Goal: Task Accomplishment & Management: Use online tool/utility

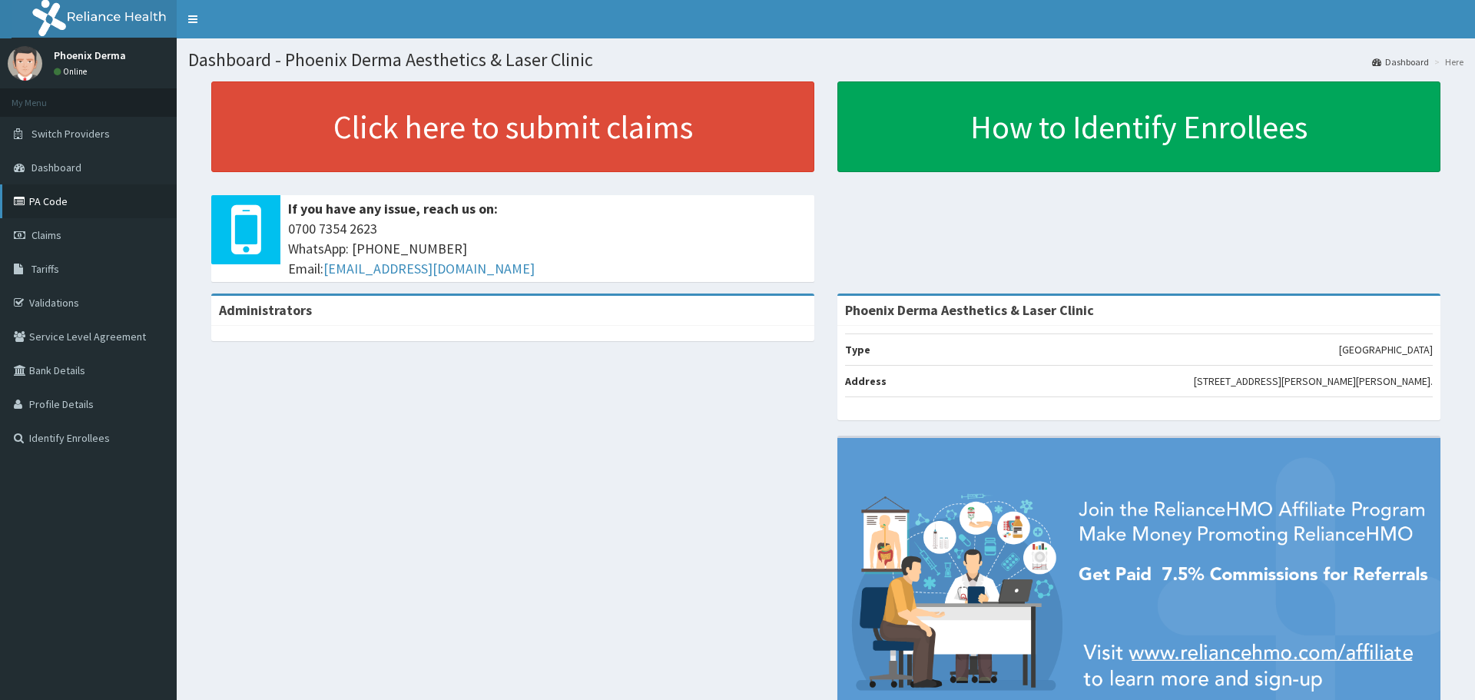
click at [55, 197] on link "PA Code" at bounding box center [88, 201] width 177 height 34
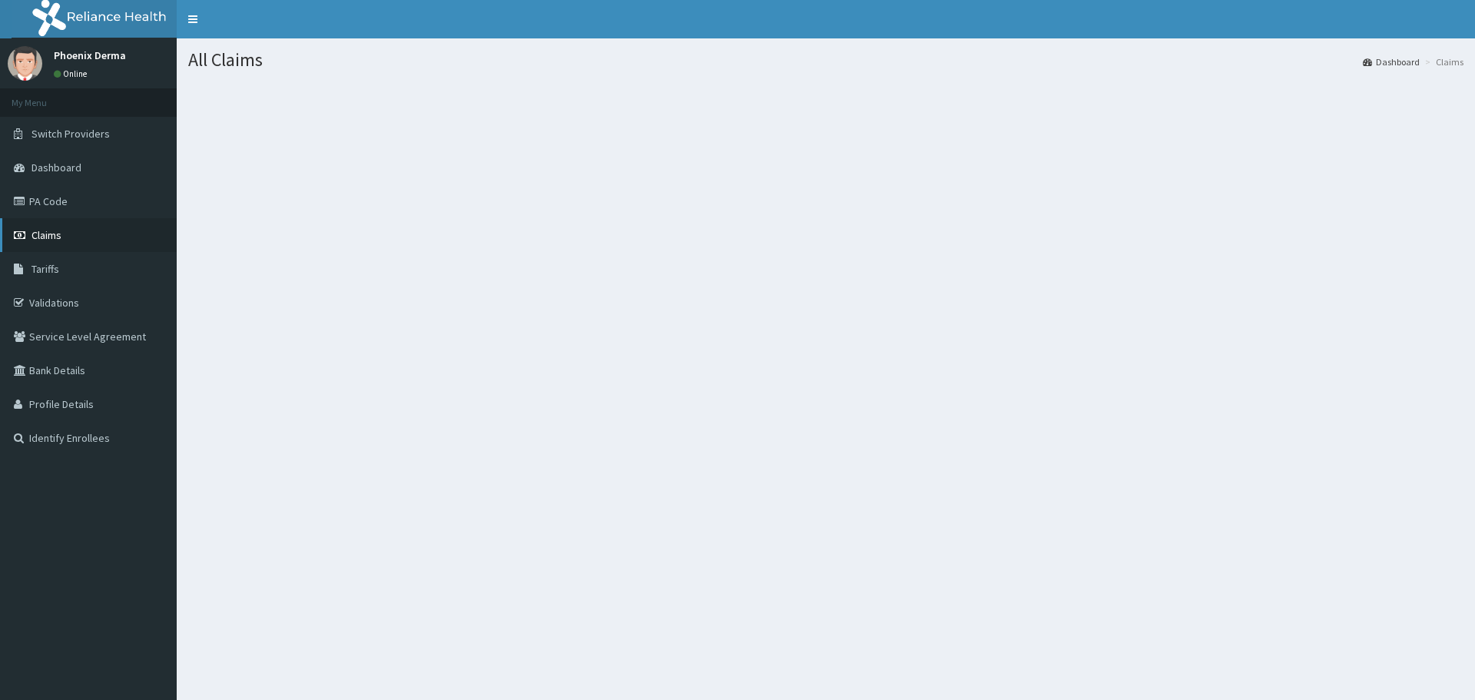
click at [51, 237] on span "Claims" at bounding box center [46, 235] width 30 height 14
drag, startPoint x: 0, startPoint y: 0, endPoint x: 57, endPoint y: 206, distance: 213.6
click at [57, 206] on link "PA Code" at bounding box center [88, 201] width 177 height 34
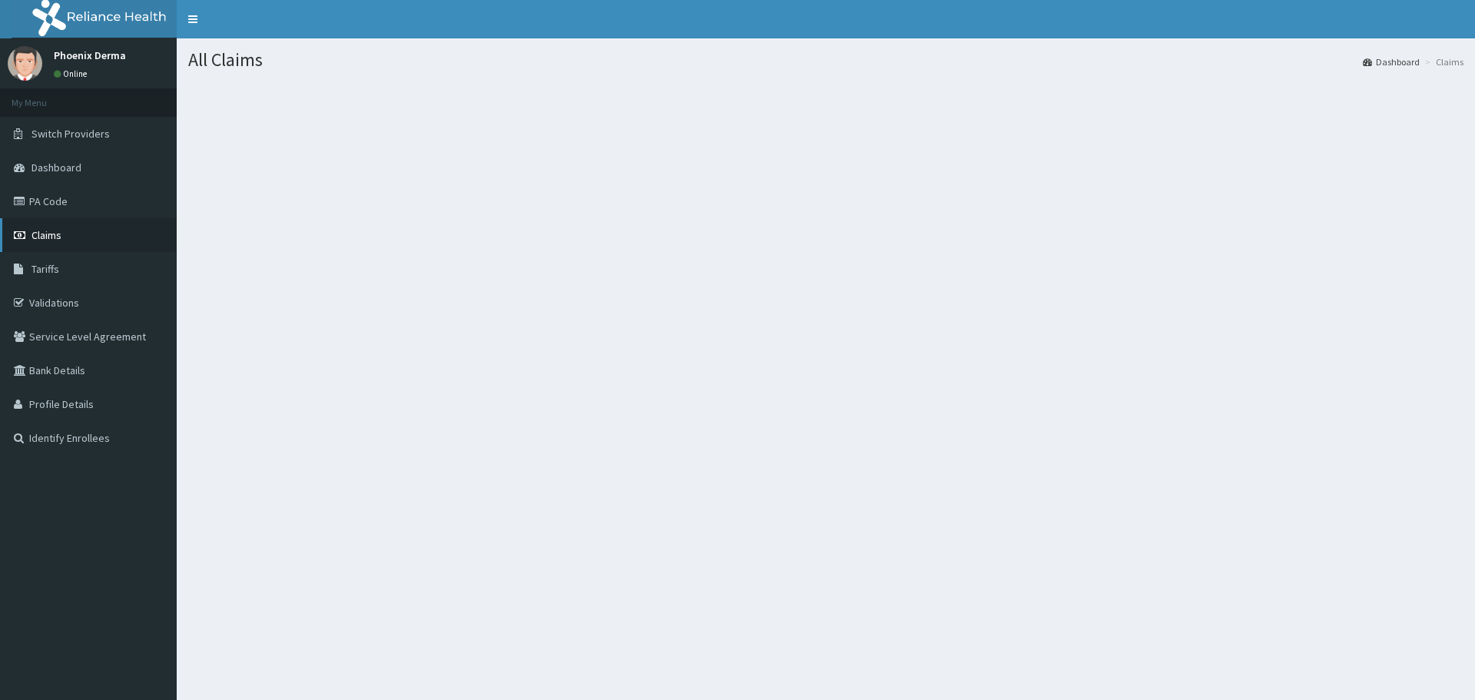
click at [58, 237] on span "Claims" at bounding box center [46, 235] width 30 height 14
click at [58, 234] on span "Claims" at bounding box center [46, 235] width 30 height 14
click at [62, 234] on link "Claims" at bounding box center [88, 235] width 177 height 34
click at [64, 234] on link "Claims" at bounding box center [88, 235] width 177 height 34
